Goal: Find specific page/section: Find specific page/section

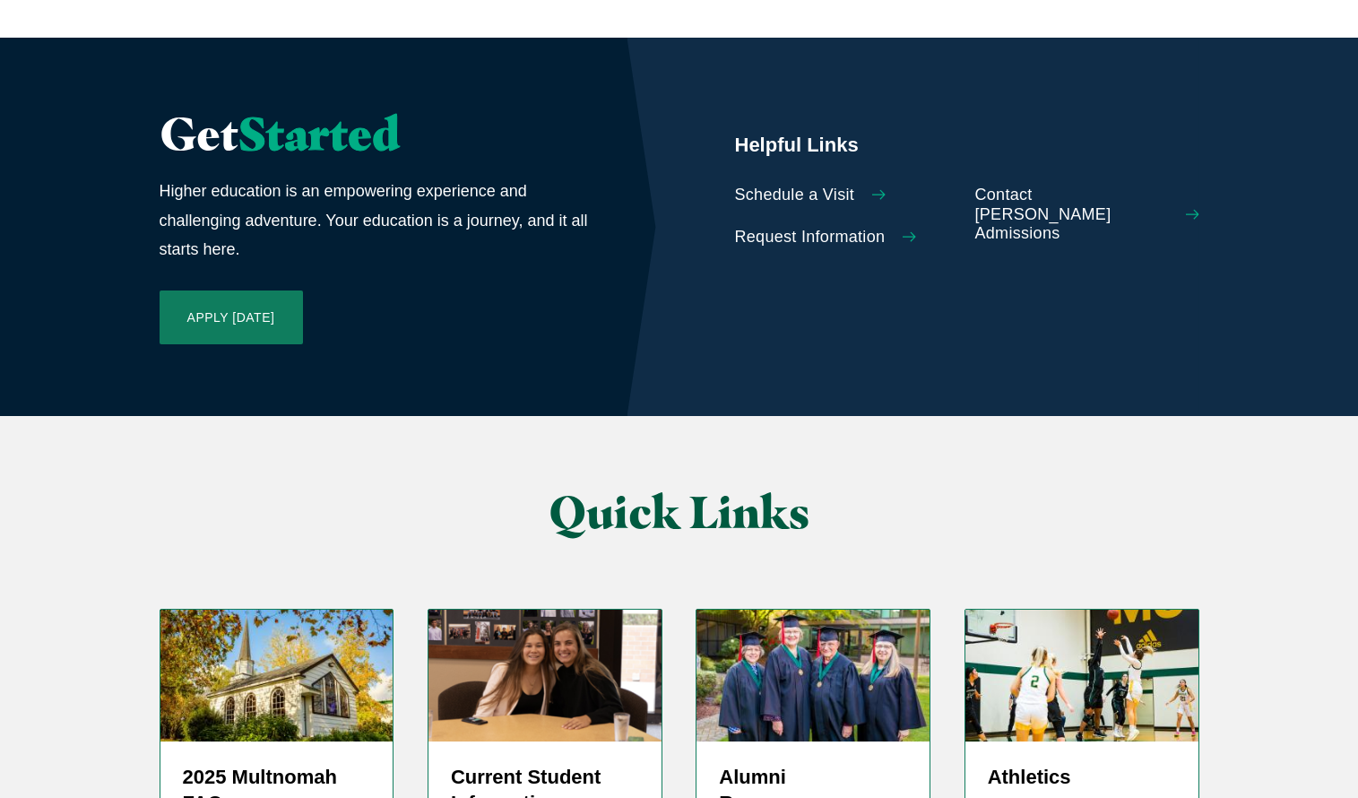
scroll to position [4055, 0]
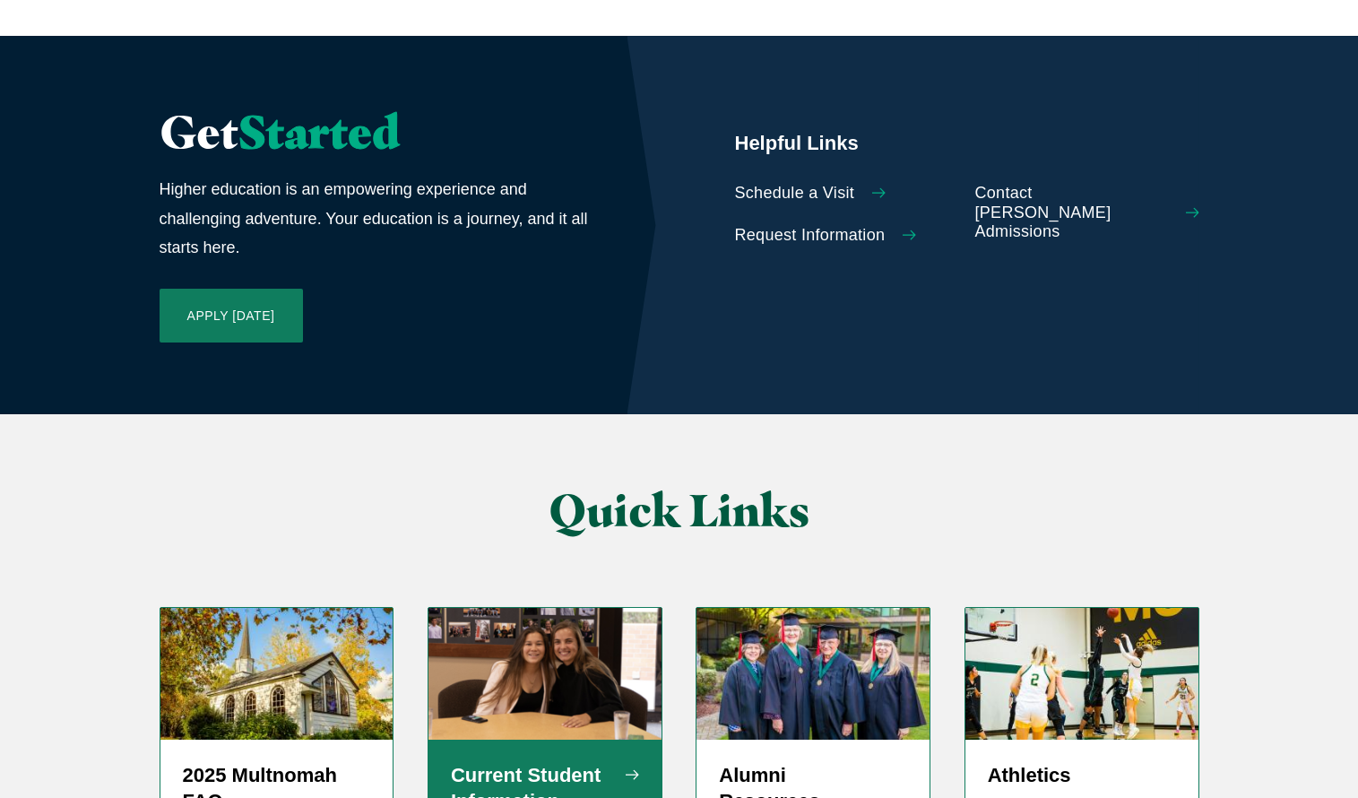
click at [499, 740] on div "Current Student Information" at bounding box center [544, 789] width 233 height 99
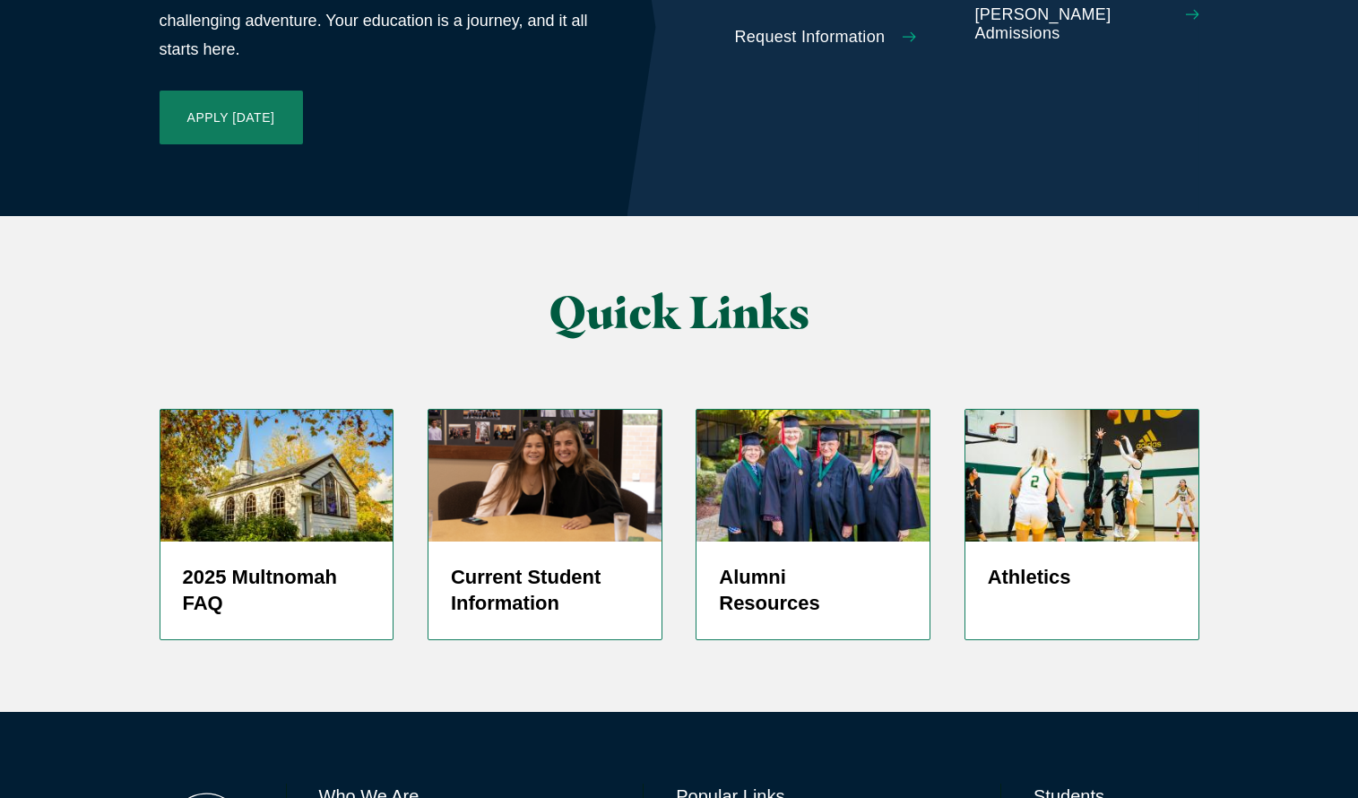
scroll to position [4257, 0]
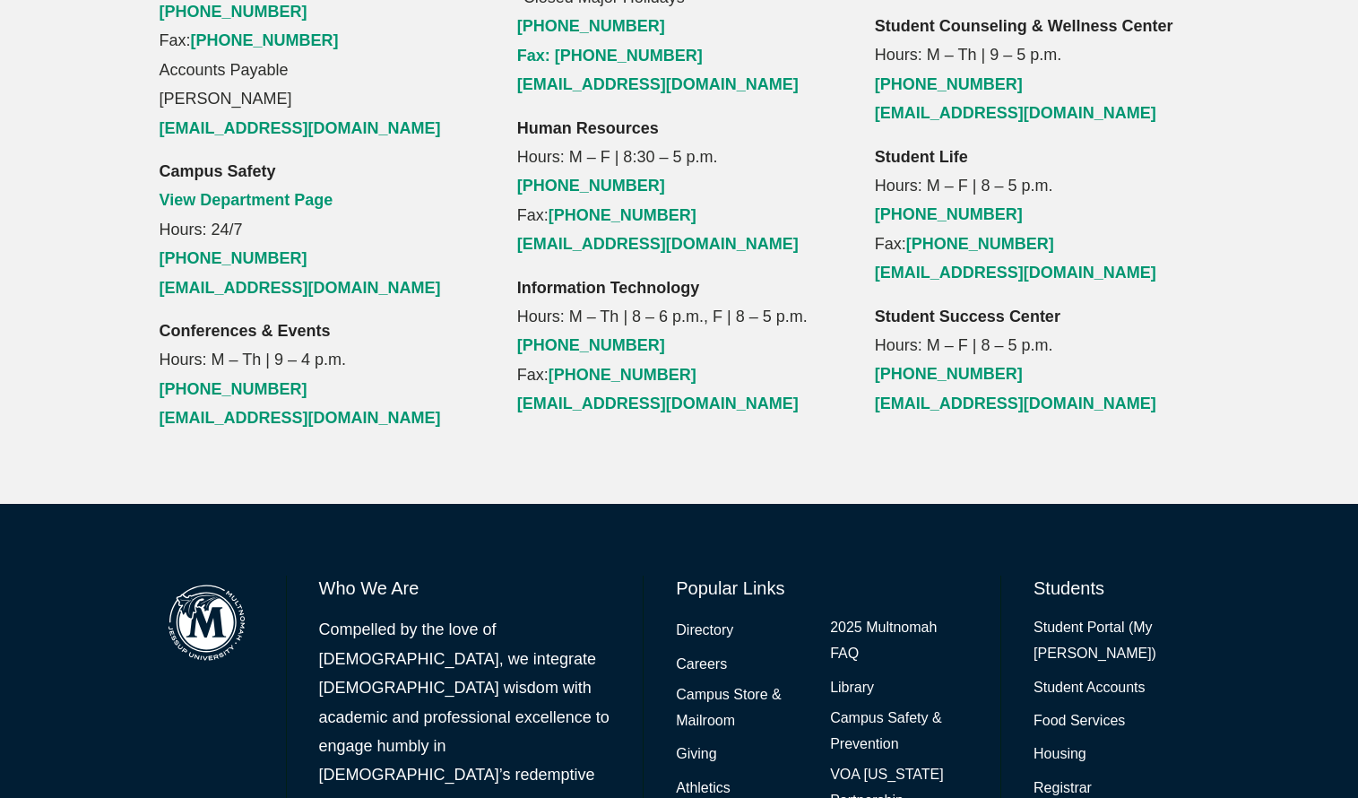
scroll to position [2161, 0]
